Goal: Task Accomplishment & Management: Use online tool/utility

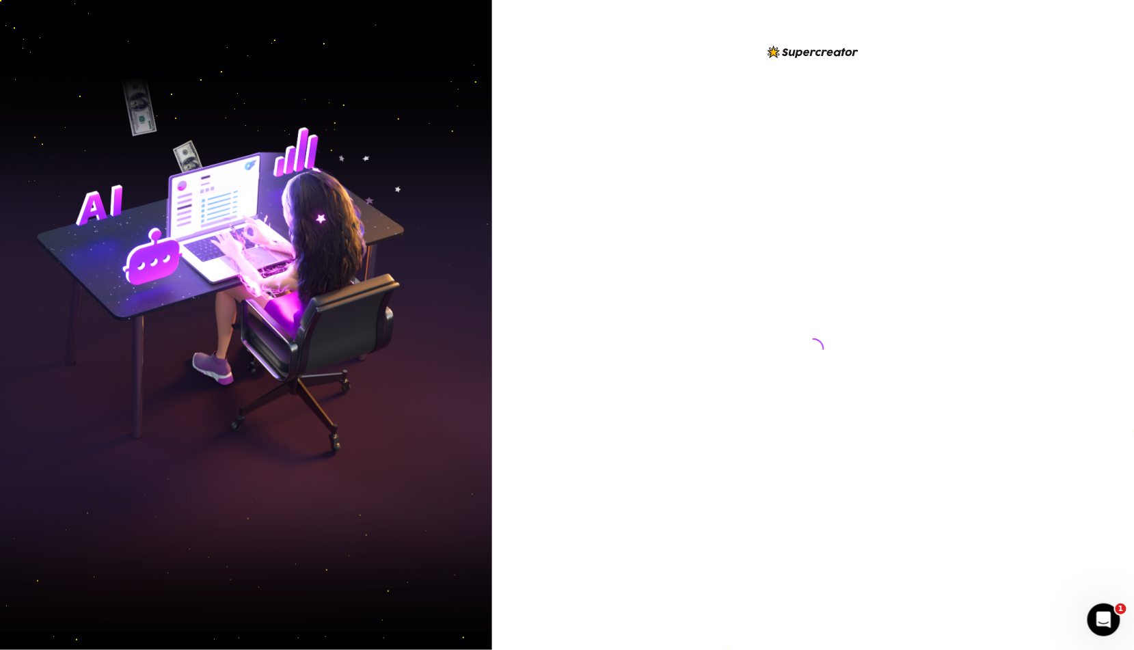
click at [481, 148] on img at bounding box center [246, 324] width 492 height 617
